Goal: Navigation & Orientation: Find specific page/section

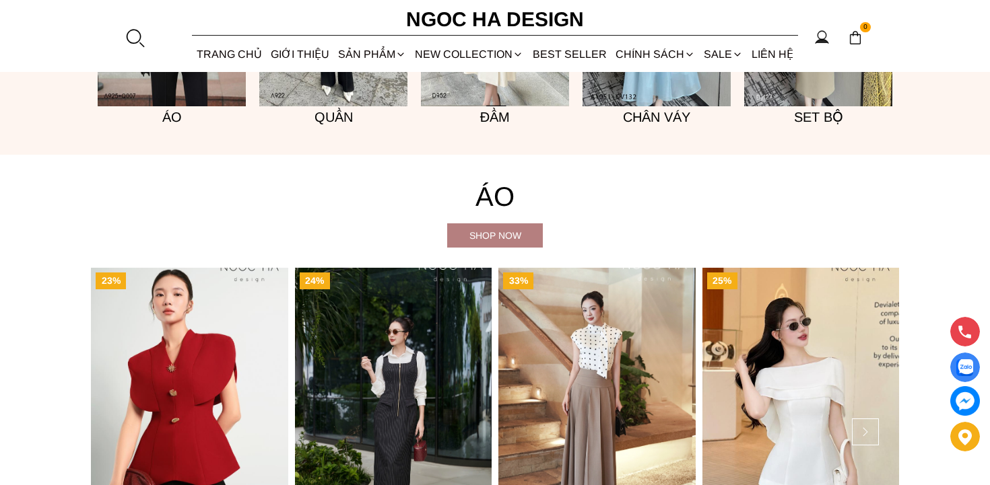
scroll to position [1151, 0]
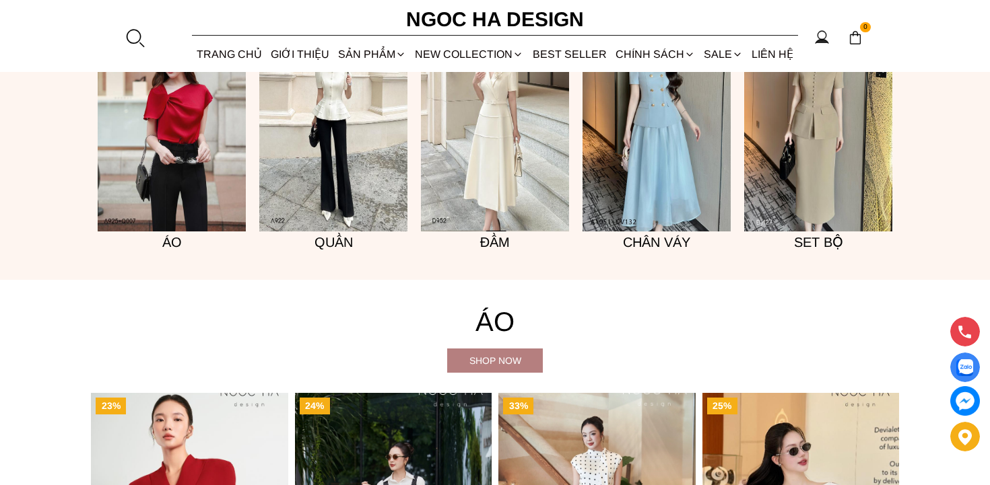
click at [495, 177] on img at bounding box center [495, 120] width 148 height 222
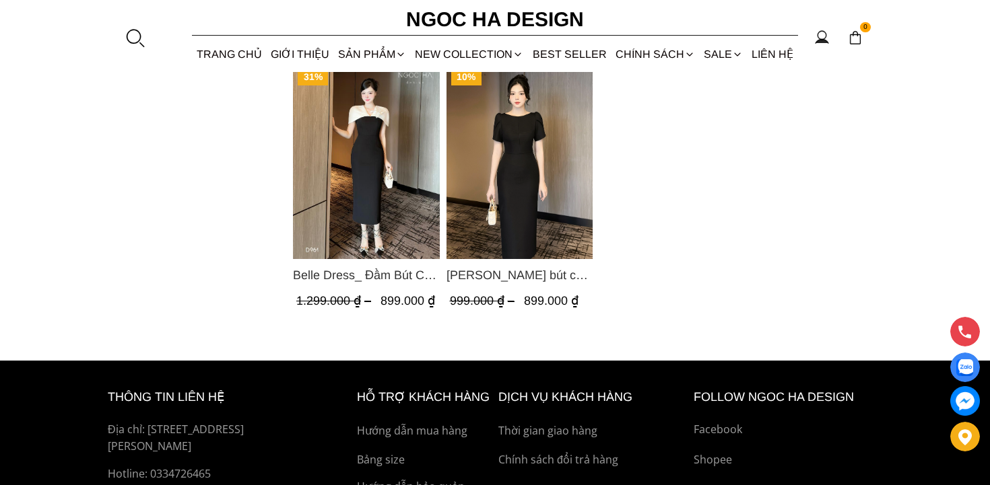
scroll to position [1596, 0]
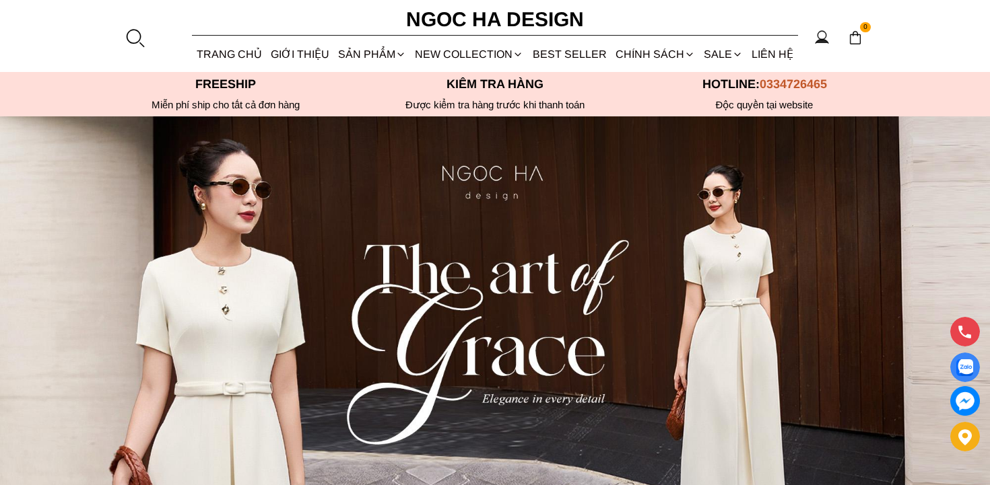
click at [455, 24] on h6 "Ngoc Ha Design" at bounding box center [495, 19] width 202 height 32
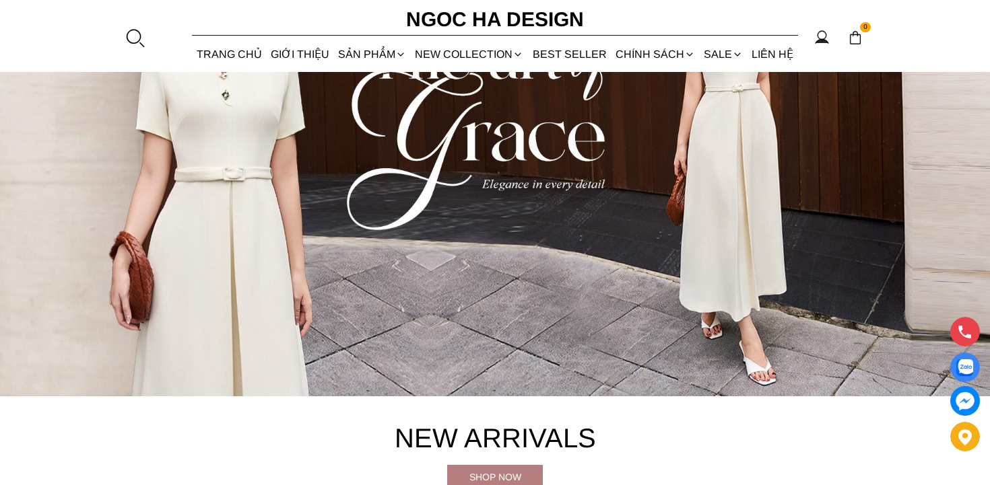
scroll to position [498, 0]
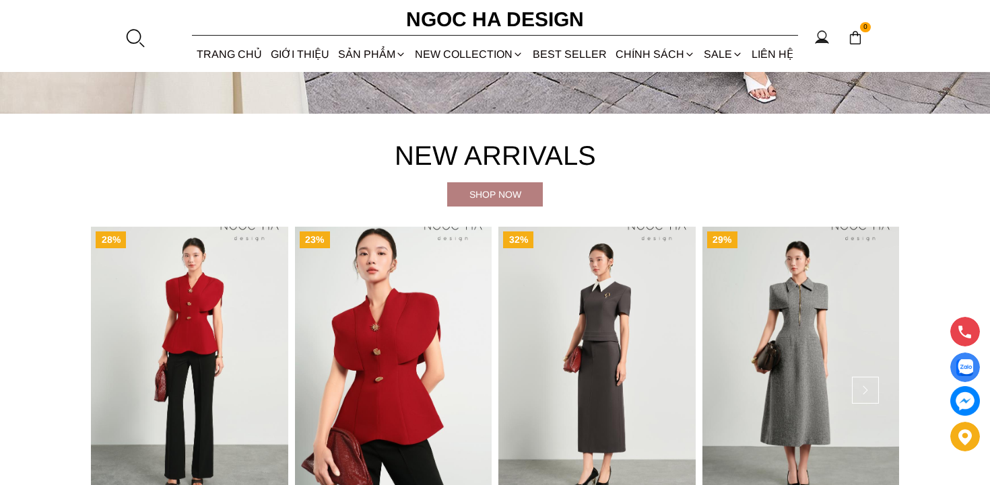
click at [374, 299] on img "Product image - Estra Top_ Áo Peplum Vai Choàng Màu Đỏ A1092" at bounding box center [393, 358] width 197 height 263
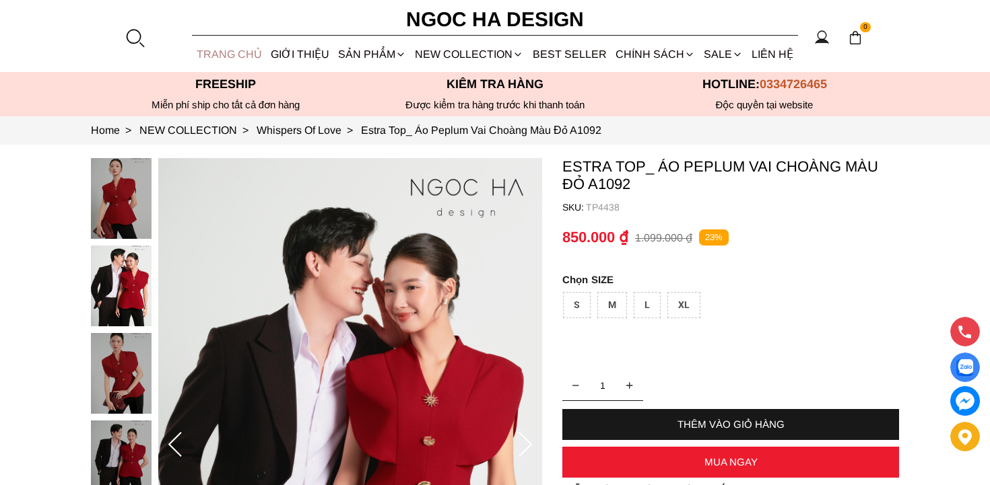
click at [226, 44] on link "TRANG CHỦ" at bounding box center [229, 54] width 74 height 36
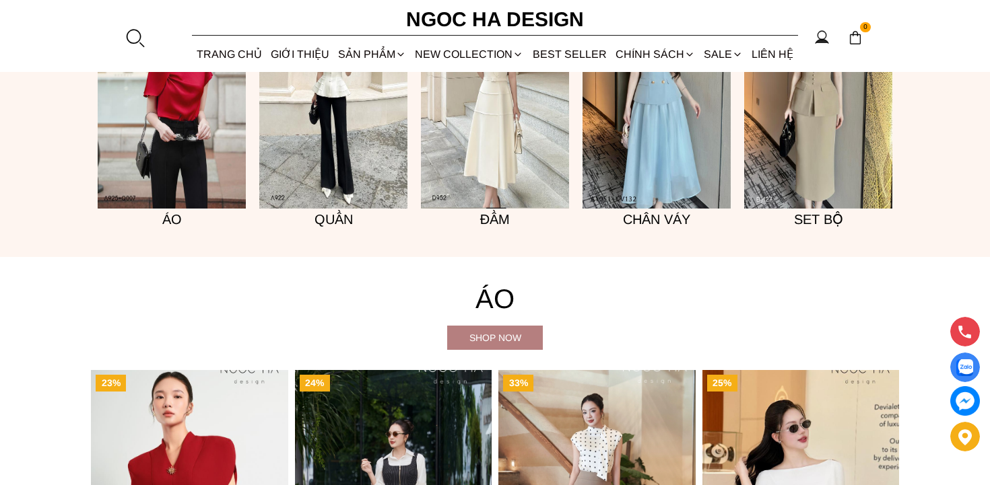
scroll to position [1205, 0]
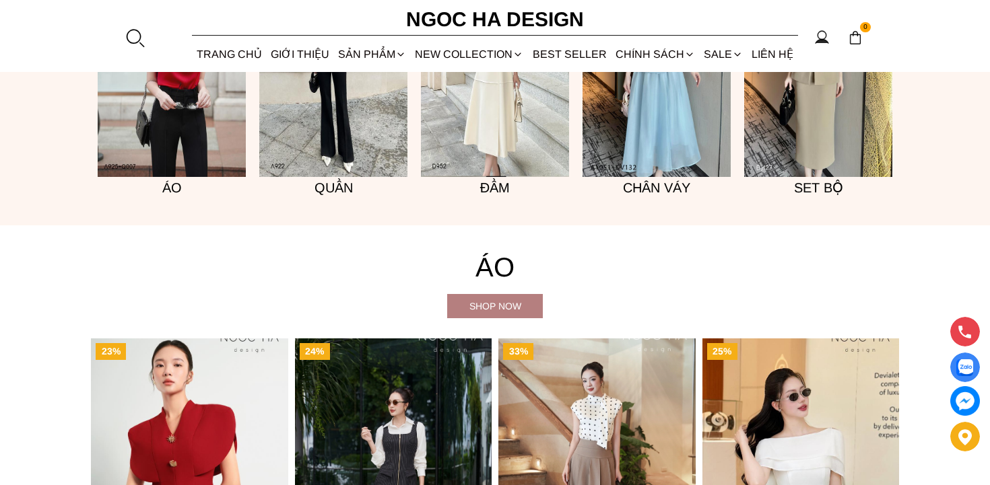
click at [538, 130] on img at bounding box center [495, 66] width 148 height 222
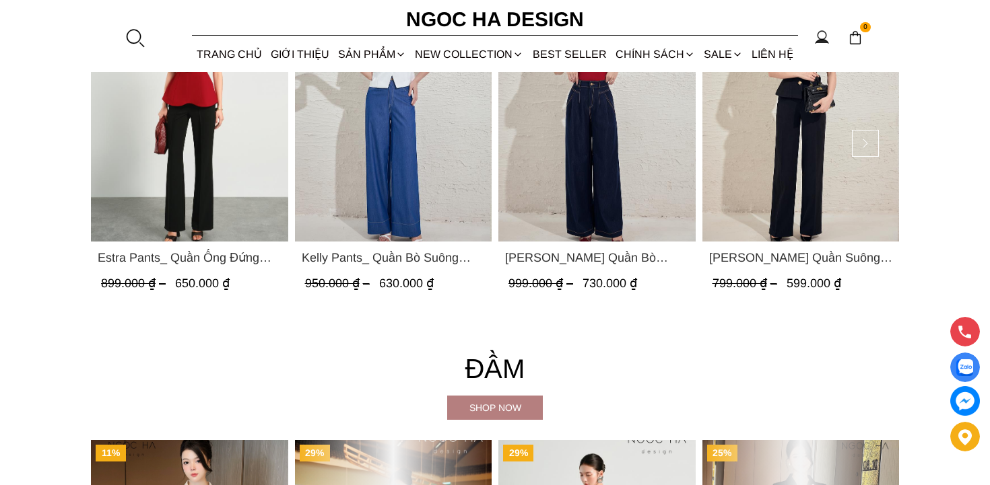
scroll to position [2064, 0]
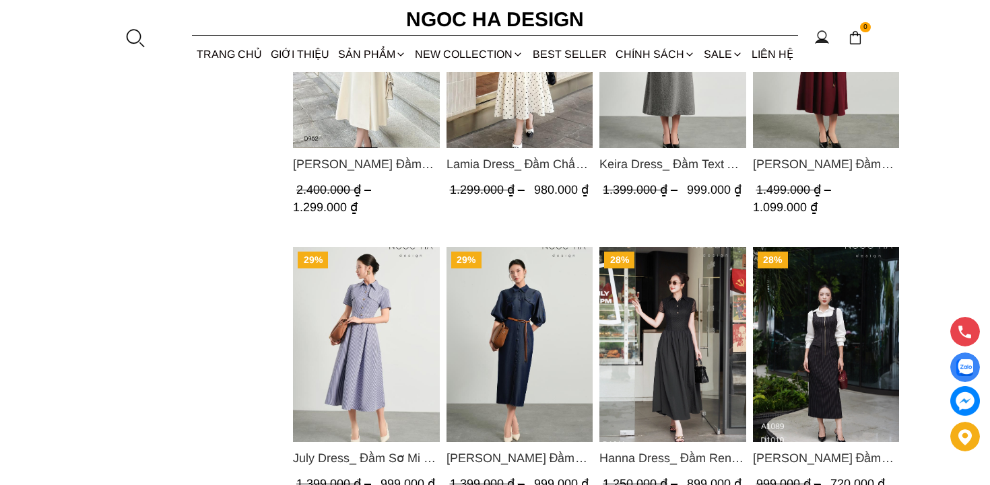
scroll to position [1374, 0]
